Goal: Transaction & Acquisition: Book appointment/travel/reservation

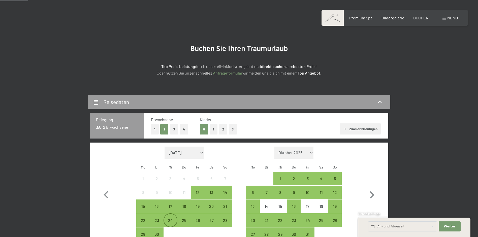
scroll to position [101, 0]
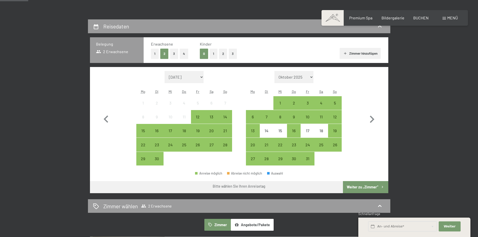
click at [219, 52] on button "2" at bounding box center [223, 54] width 8 height 10
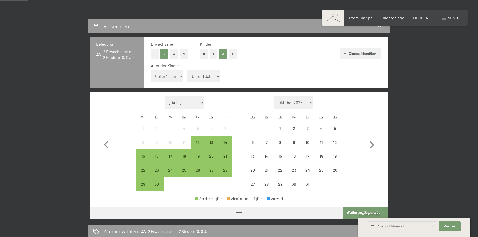
click at [177, 74] on select "Unter 1 Jahr 1 Jahr 2 Jahre 3 Jahre 4 Jahre 5 Jahre 6 Jahre 7 Jahre 8 Jahre 9 J…" at bounding box center [167, 76] width 33 height 12
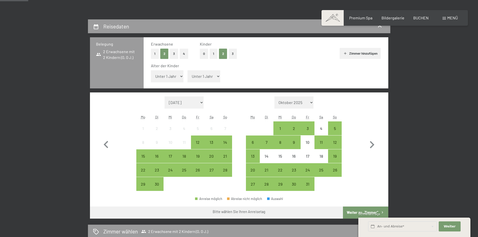
select select "2"
click at [151, 70] on select "Unter 1 Jahr 1 Jahr 2 Jahre 3 Jahre 4 Jahre 5 Jahre 6 Jahre 7 Jahre 8 Jahre 9 J…" at bounding box center [167, 76] width 33 height 12
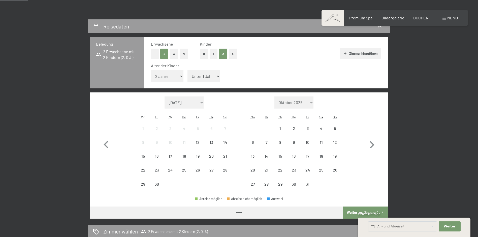
click at [198, 77] on select "Unter 1 Jahr 1 Jahr 2 Jahre 3 Jahre 4 Jahre 5 Jahre 6 Jahre 7 Jahre 8 Jahre 9 J…" at bounding box center [204, 76] width 33 height 12
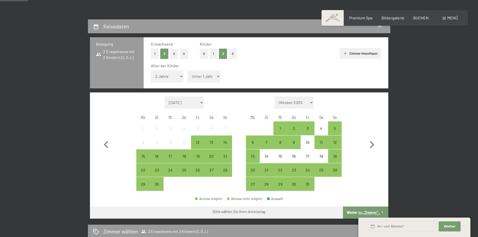
select select "1"
click at [188, 70] on select "Unter 1 Jahr 1 Jahr 2 Jahre 3 Jahre 4 Jahre 5 Jahre 6 Jahre 7 Jahre 8 Jahre 9 J…" at bounding box center [204, 76] width 33 height 12
click at [144, 171] on div "22" at bounding box center [143, 174] width 13 height 13
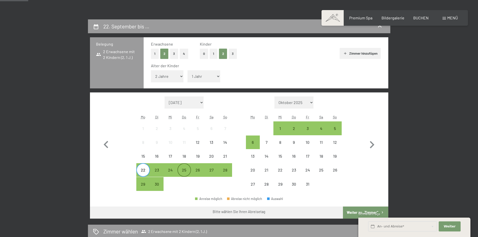
click at [181, 168] on div "25" at bounding box center [184, 174] width 13 height 13
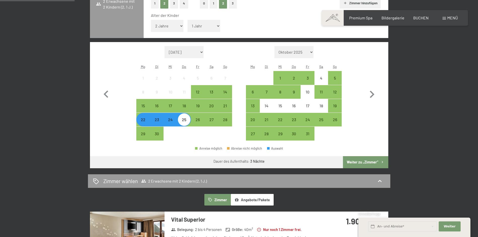
click at [357, 160] on button "Weiter zu „Zimmer“" at bounding box center [365, 162] width 45 height 12
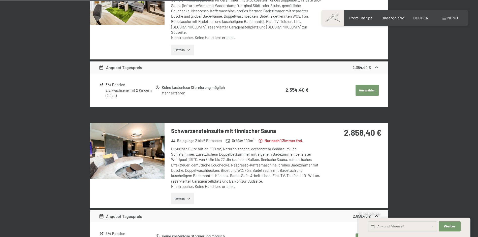
scroll to position [372, 0]
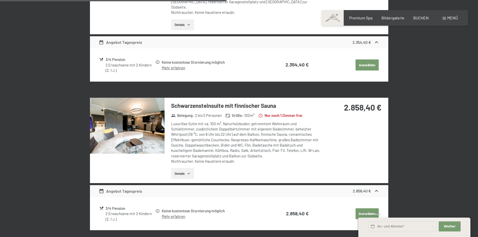
click at [187, 172] on icon "button" at bounding box center [189, 174] width 4 height 4
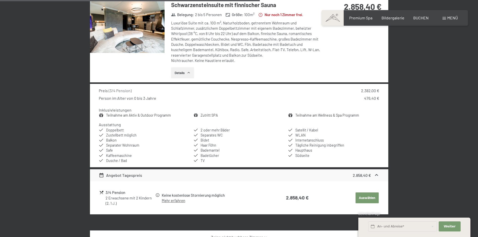
scroll to position [423, 0]
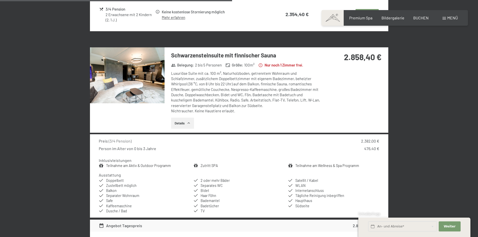
click at [145, 83] on img at bounding box center [127, 75] width 75 height 56
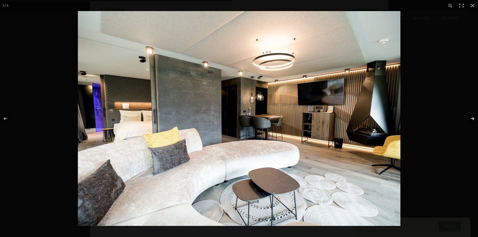
click at [473, 117] on button "button" at bounding box center [470, 118] width 18 height 25
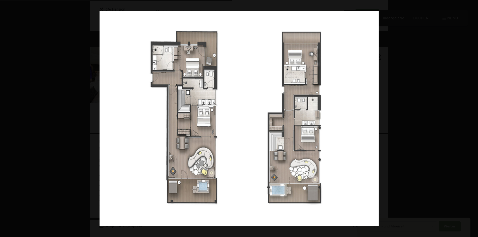
click at [473, 117] on button "button" at bounding box center [470, 118] width 18 height 25
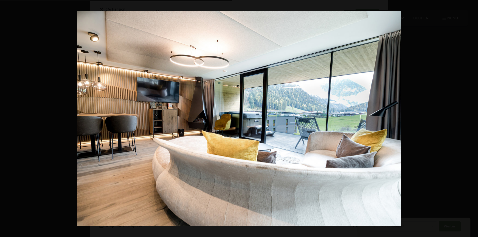
click at [473, 117] on button "button" at bounding box center [470, 118] width 18 height 25
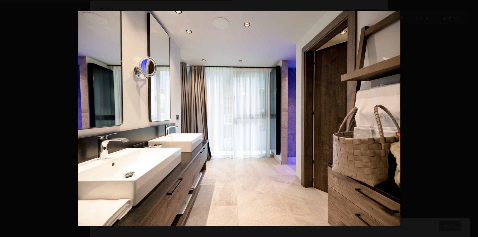
click at [473, 117] on button "button" at bounding box center [470, 118] width 18 height 25
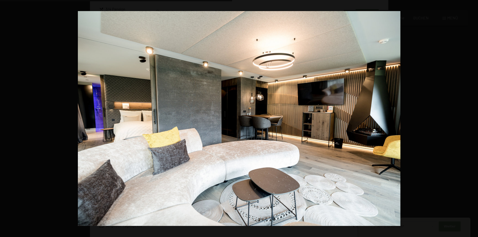
click at [473, 117] on button "button" at bounding box center [470, 118] width 18 height 25
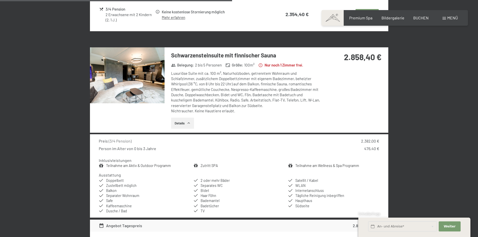
click at [0, 0] on button "button" at bounding box center [0, 0] width 0 height 0
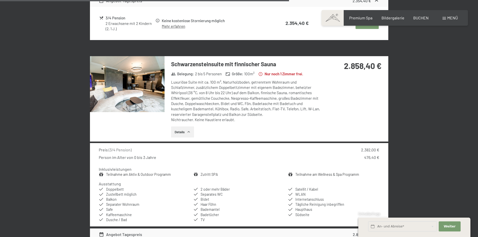
scroll to position [364, 0]
